Goal: Find specific page/section: Find specific page/section

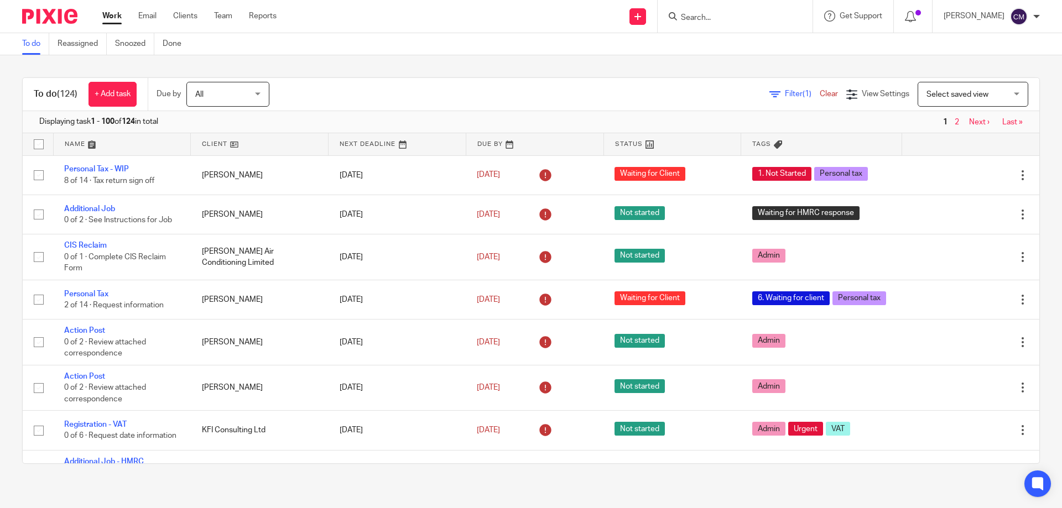
click at [749, 19] on input "Search" at bounding box center [730, 18] width 100 height 10
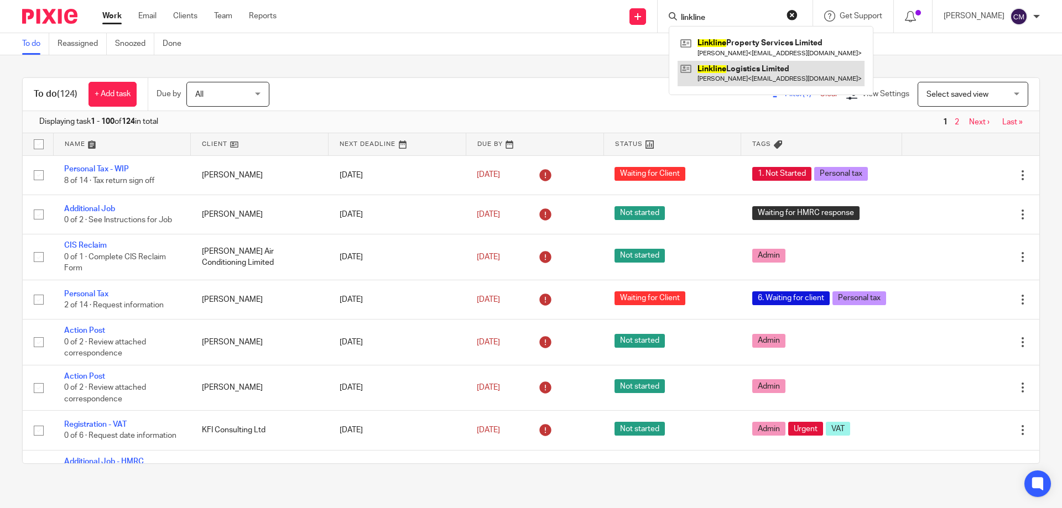
type input "linkline"
click at [764, 79] on link at bounding box center [770, 73] width 187 height 25
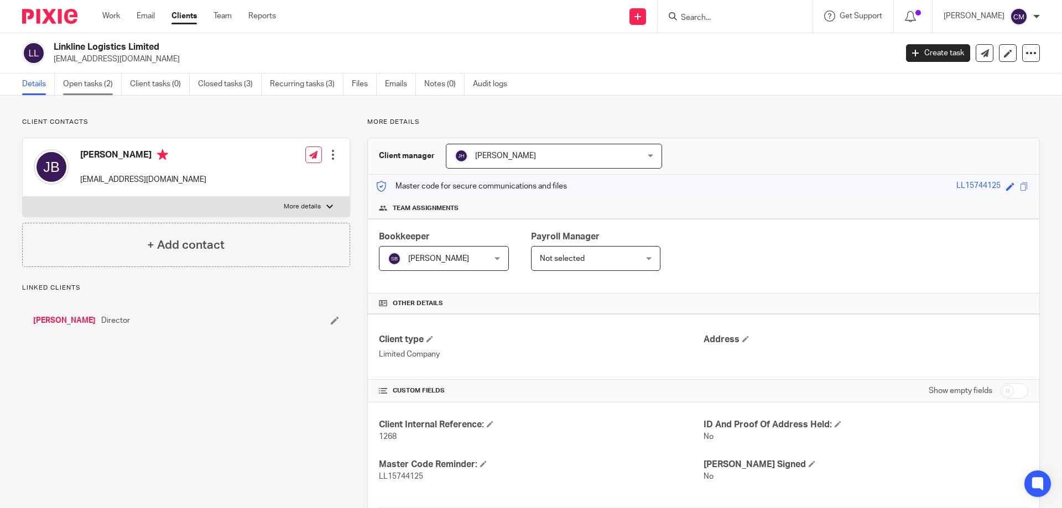
click at [103, 88] on link "Open tasks (2)" at bounding box center [92, 85] width 59 height 22
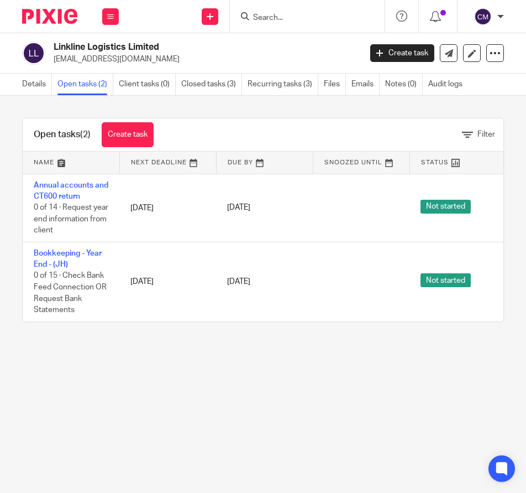
click at [305, 19] on input "Search" at bounding box center [302, 18] width 100 height 10
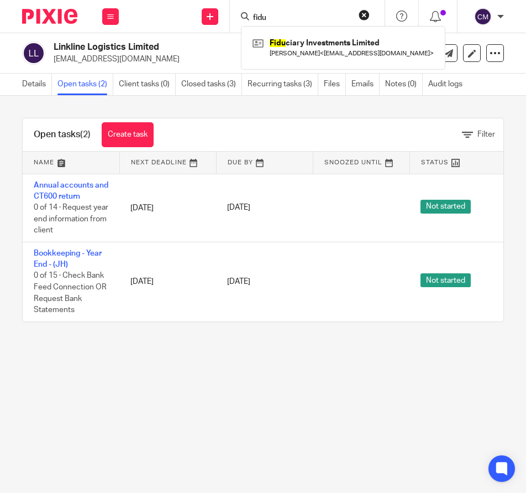
type input "fidu"
